Goal: Task Accomplishment & Management: Use online tool/utility

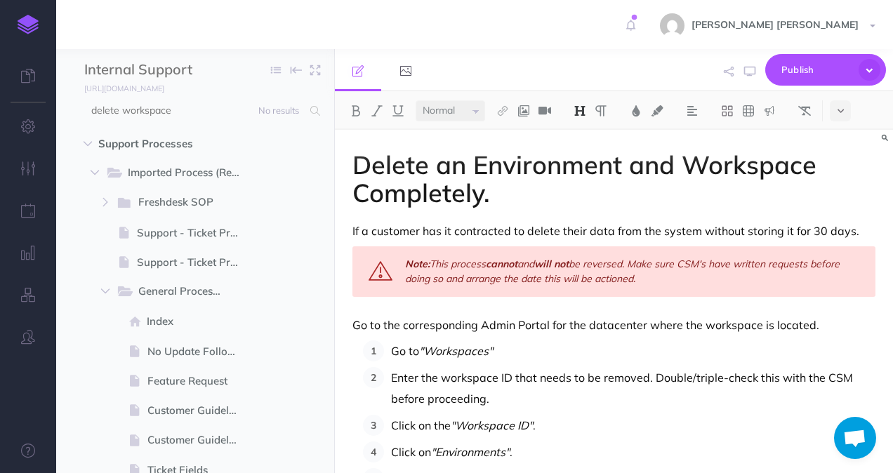
select select "null"
click at [319, 103] on span at bounding box center [311, 110] width 18 height 25
click at [173, 115] on input "delete workspace" at bounding box center [193, 110] width 218 height 25
drag, startPoint x: 177, startPoint y: 115, endPoint x: 80, endPoint y: 117, distance: 96.9
click at [86, 118] on input "delete workspace" at bounding box center [193, 110] width 218 height 25
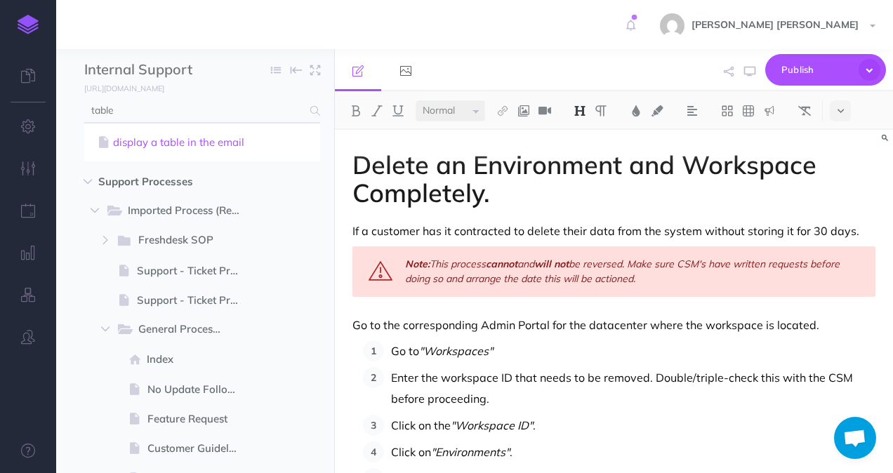
type input "table"
click at [117, 140] on link "display a table in the email" at bounding box center [202, 142] width 215 height 17
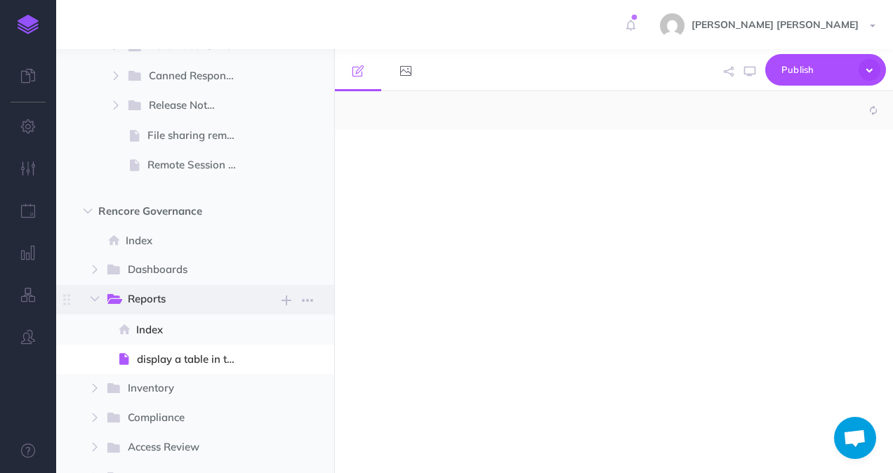
select select "null"
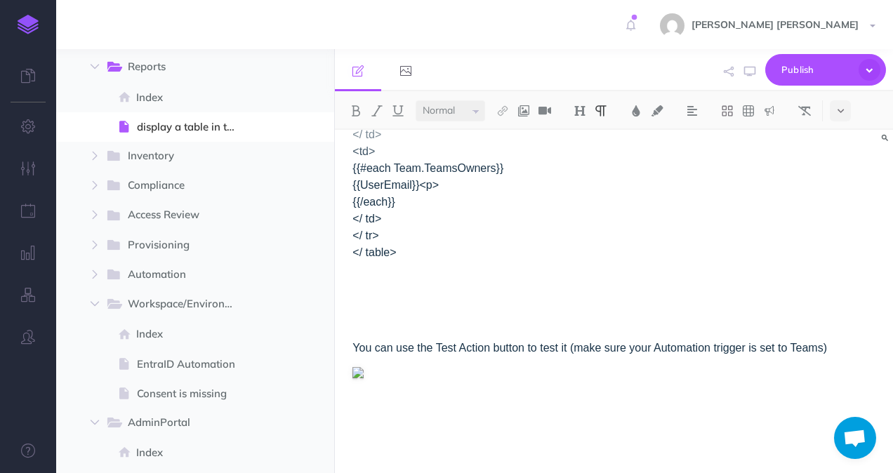
scroll to position [679, 0]
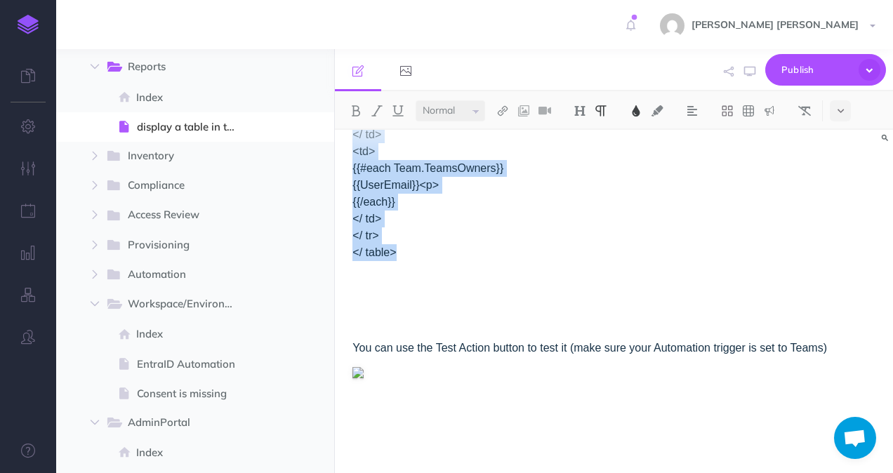
drag, startPoint x: 418, startPoint y: 409, endPoint x: 354, endPoint y: 171, distance: 247.0
click at [354, 171] on div "Display a table in the email to create a report and be able to place place hold…" at bounding box center [614, 24] width 558 height 898
copy span "<table ><tr><th>Team Name</ th><th> Members</ th><th>Owners</ th></ tr><tr><td>…"
click at [478, 261] on p "<table ><tr><th>Team Name</ th><th> Members</ th><th>Owners</ th></ tr><tr><td>…" at bounding box center [613, 143] width 523 height 236
drag, startPoint x: 401, startPoint y: 372, endPoint x: 437, endPoint y: 408, distance: 50.6
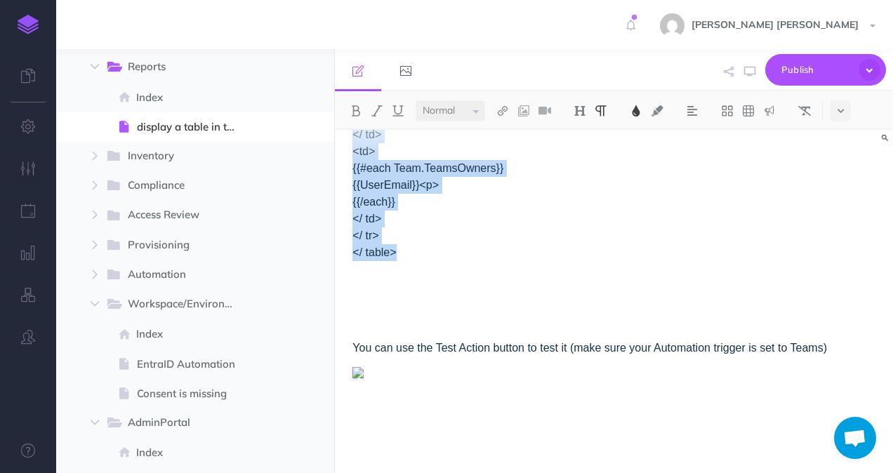
click at [437, 261] on p "<table ><tr><th>Team Name</ th><th> Members</ th><th>Owners</ th></ tr><tr><td>…" at bounding box center [613, 143] width 523 height 236
copy span "<table ><tr><th>Team Name</ th><th> Members</ th><th>Owners</ th></ tr><tr><td>…"
